Goal: Information Seeking & Learning: Learn about a topic

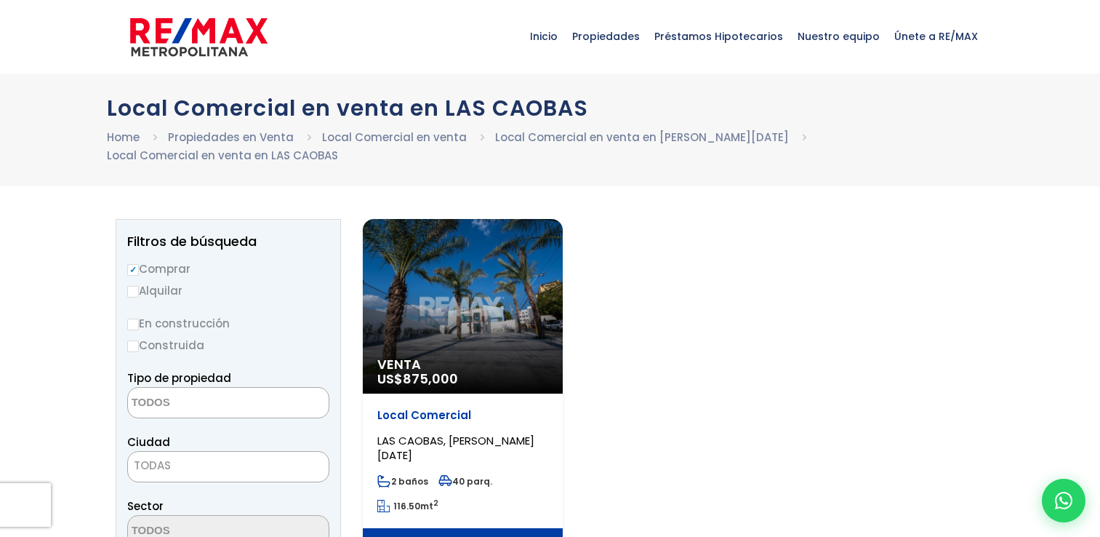
select select
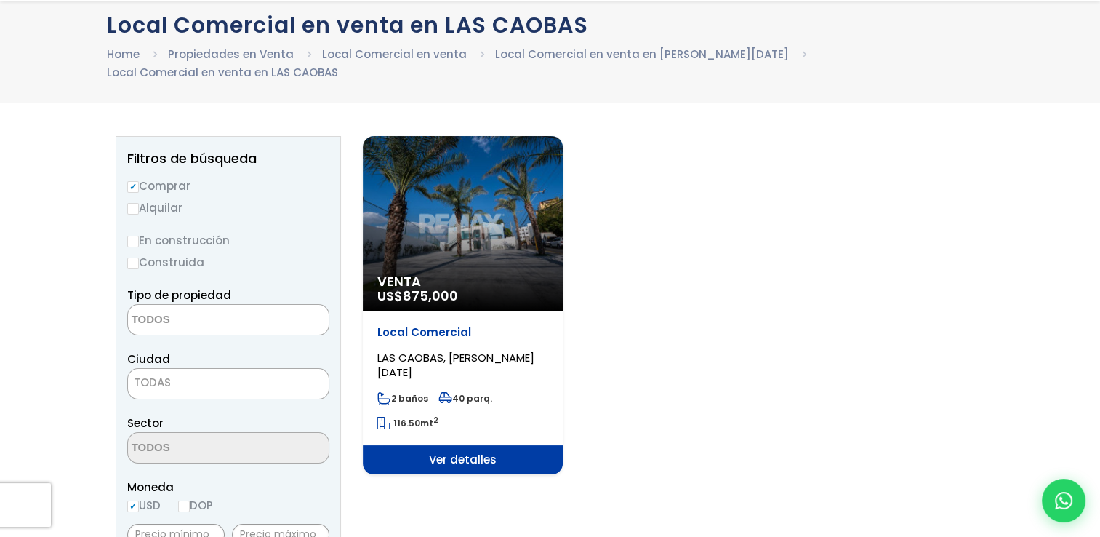
scroll to position [145, 0]
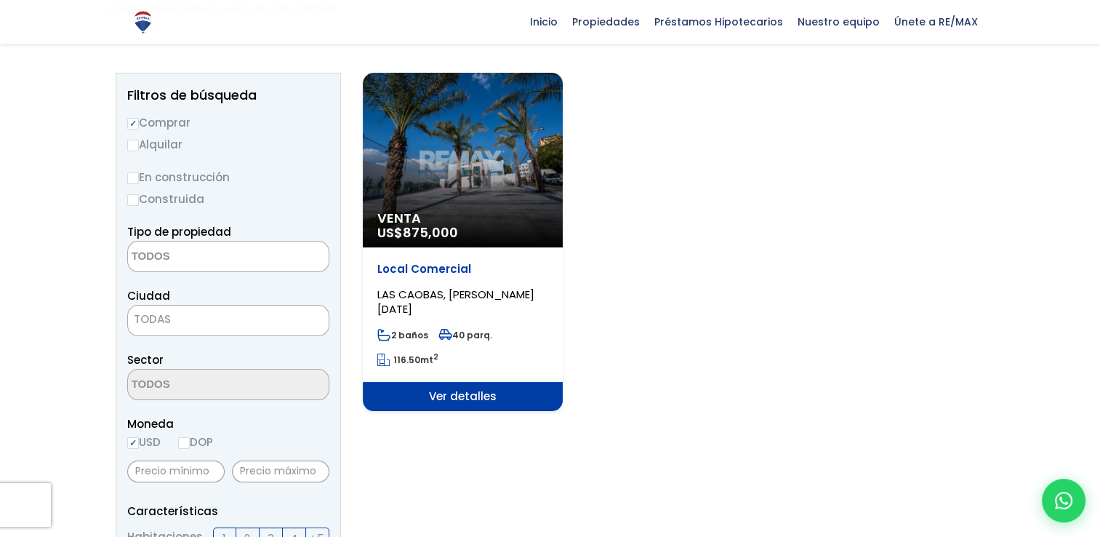
click at [475, 406] on span "Ver detalles" at bounding box center [463, 396] width 200 height 29
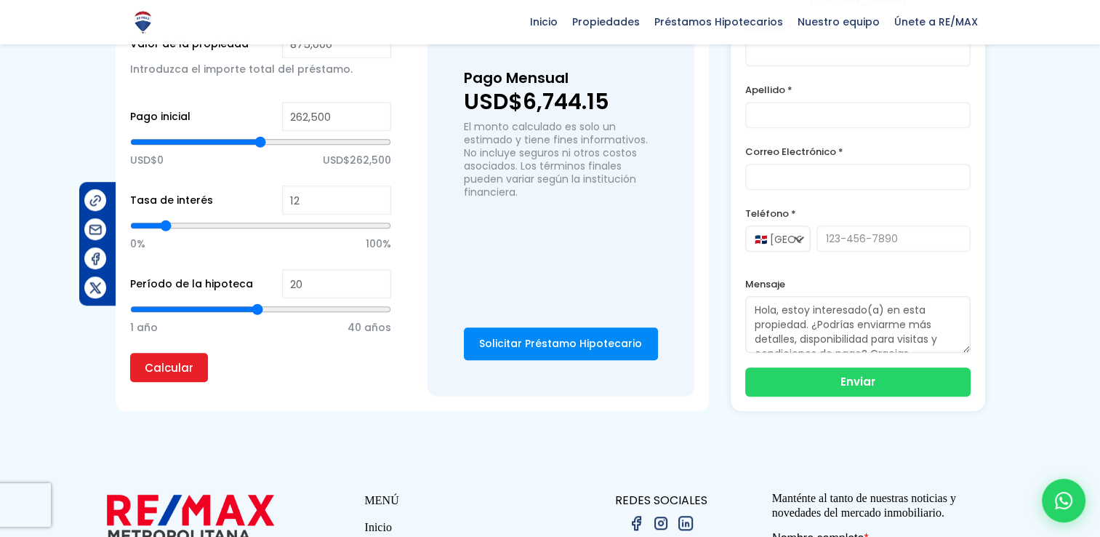
scroll to position [1237, 0]
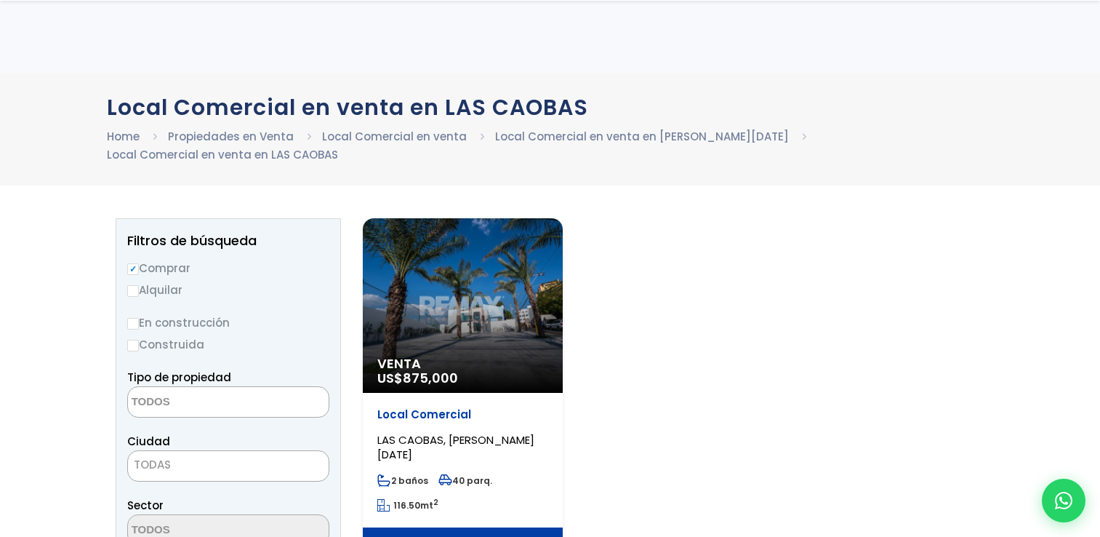
select select
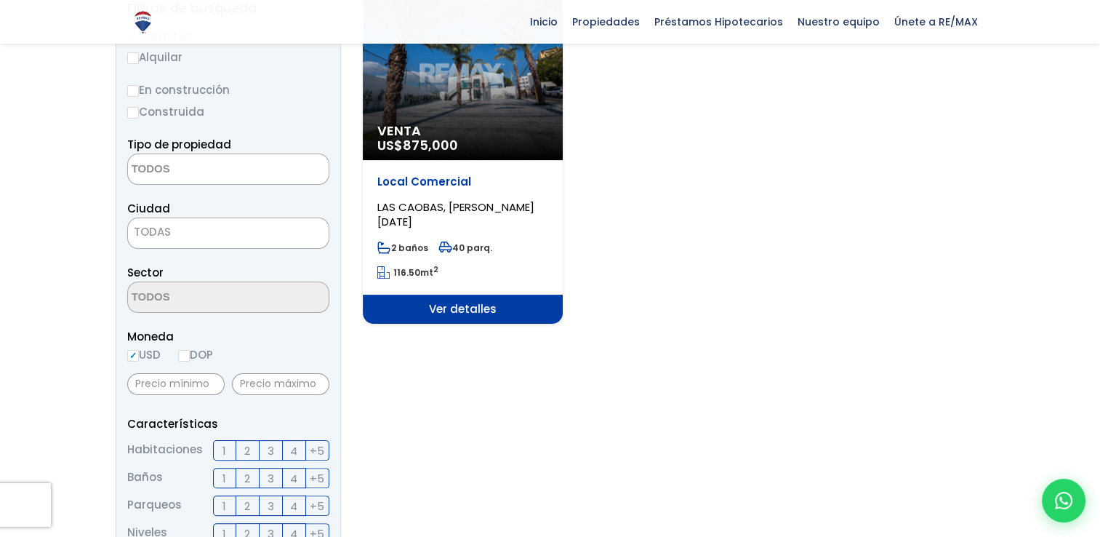
scroll to position [291, 0]
